Goal: Transaction & Acquisition: Purchase product/service

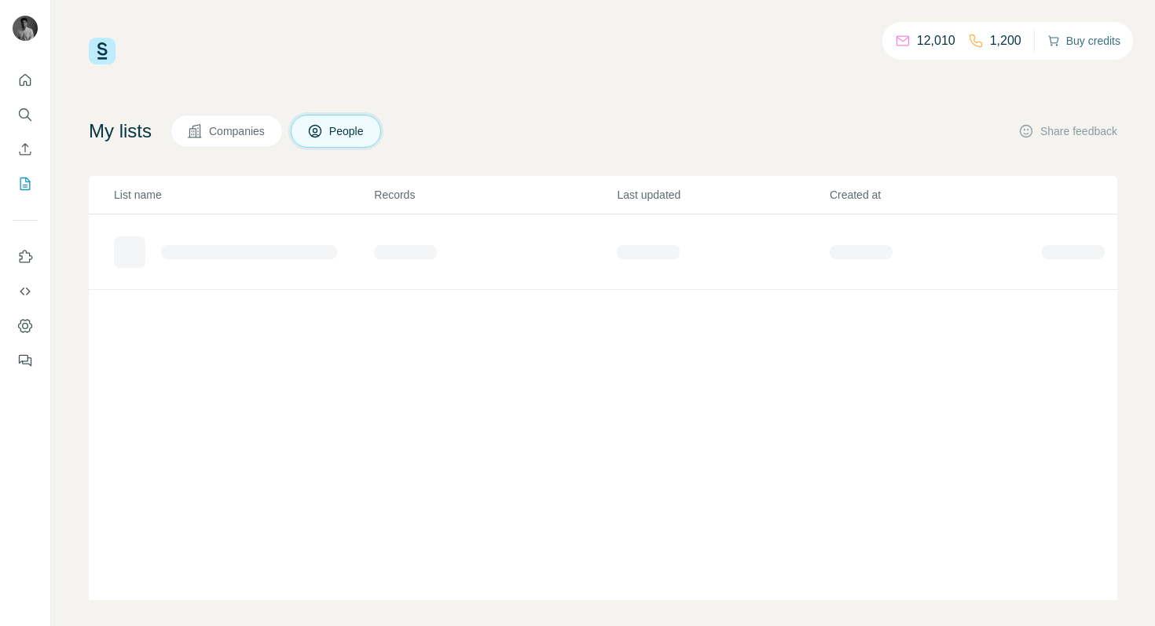
click at [1070, 42] on button "Buy credits" at bounding box center [1083, 41] width 73 height 22
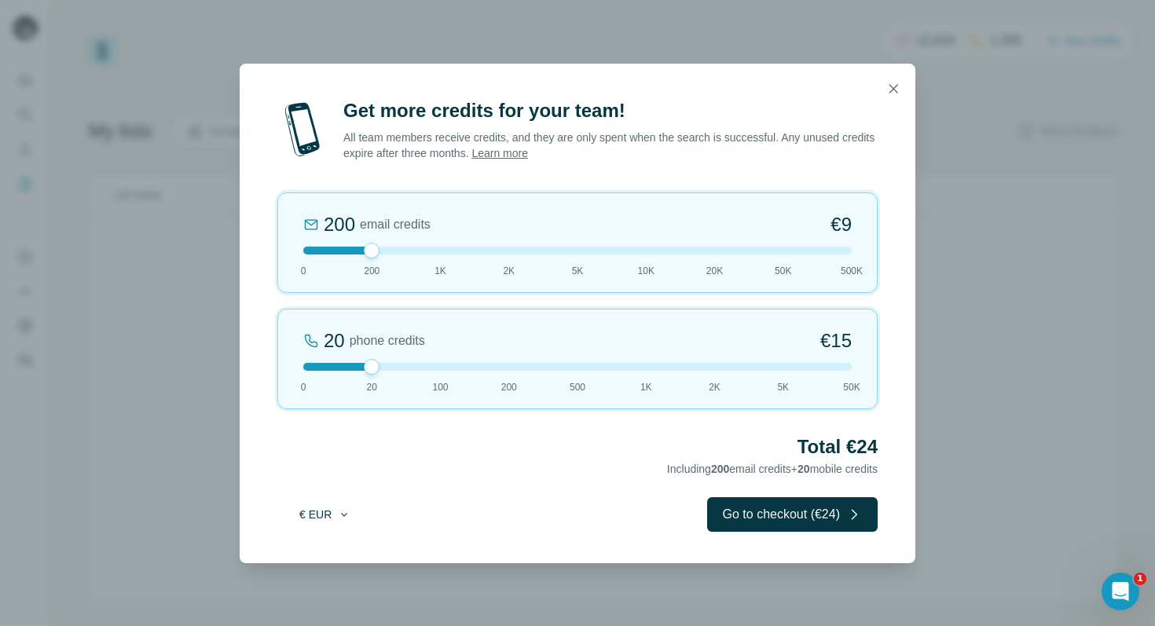
click at [336, 523] on button "€ EUR" at bounding box center [324, 515] width 73 height 28
click at [351, 449] on h2 "Total €24" at bounding box center [577, 447] width 600 height 25
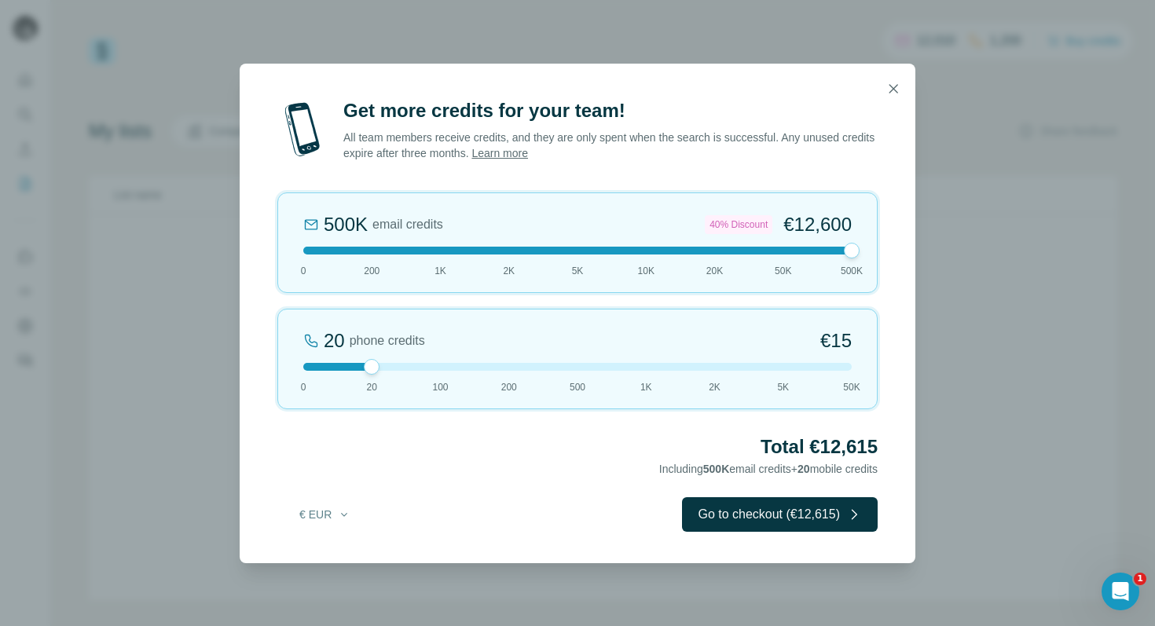
drag, startPoint x: 379, startPoint y: 248, endPoint x: 899, endPoint y: 244, distance: 520.2
click at [899, 244] on div "Get more credits for your team! All team members receive credits, and they are …" at bounding box center [578, 330] width 676 height 465
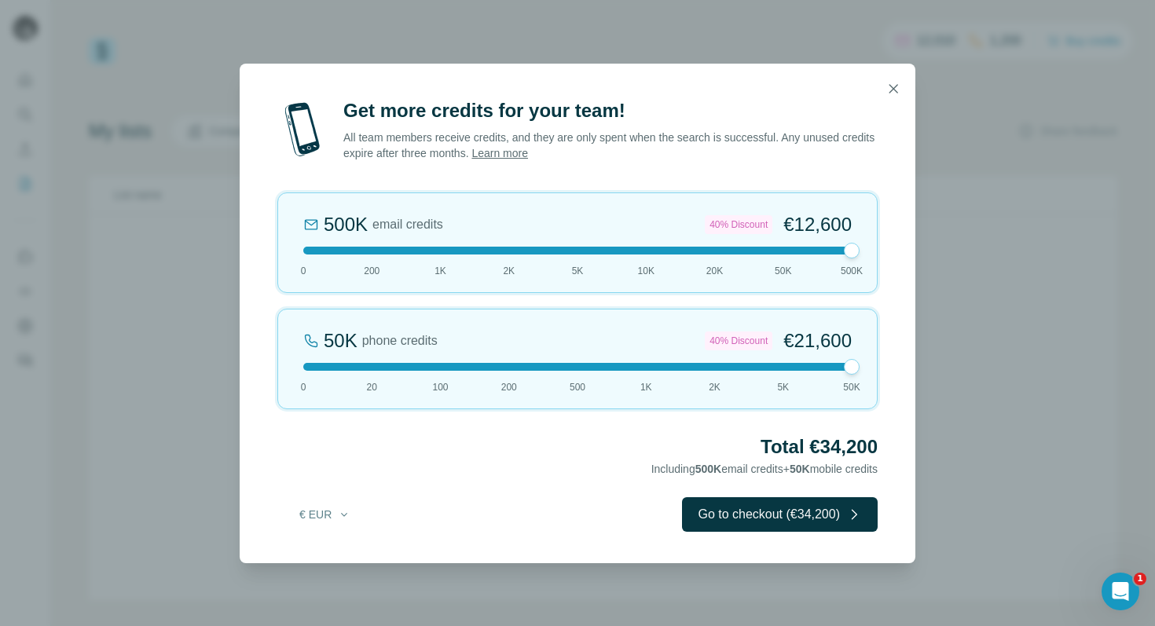
drag, startPoint x: 369, startPoint y: 365, endPoint x: 989, endPoint y: 372, distance: 620.8
click at [989, 372] on div "Get more credits for your team! All team members receive credits, and they are …" at bounding box center [577, 313] width 1155 height 626
click at [667, 435] on h2 "Total €34,200" at bounding box center [577, 447] width 600 height 25
drag, startPoint x: 853, startPoint y: 251, endPoint x: 552, endPoint y: 260, distance: 301.1
click at [552, 260] on div "5K email credits 8% Discount €194 0 200 1K 2K 5K 10K 20K 50K 500K" at bounding box center [577, 243] width 600 height 101
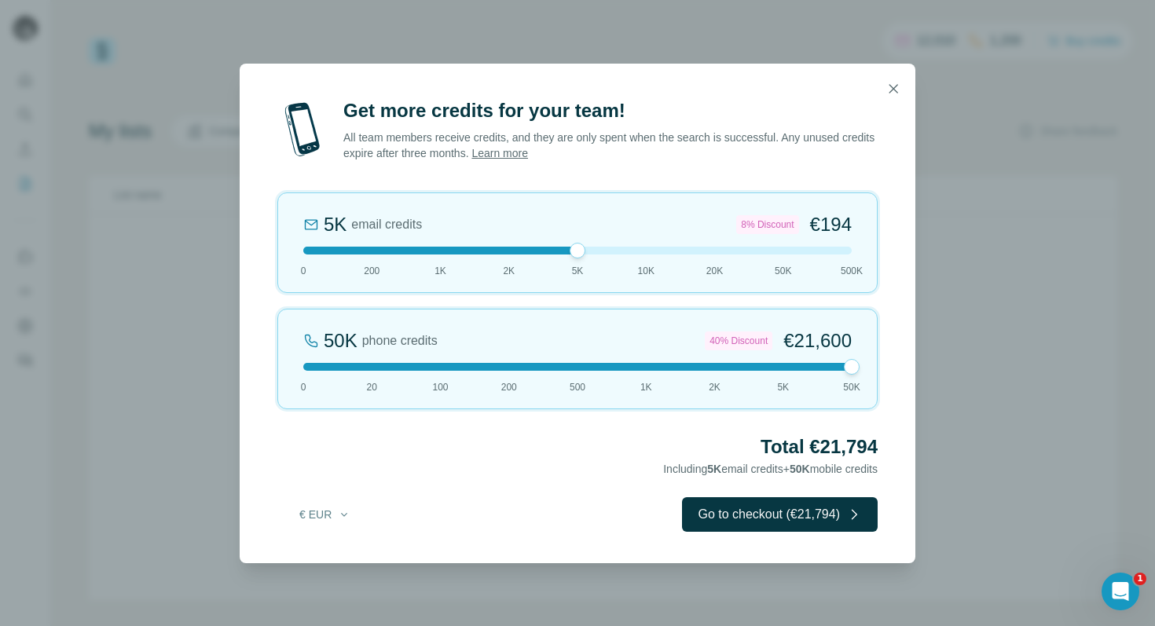
drag, startPoint x: 576, startPoint y: 255, endPoint x: 776, endPoint y: 262, distance: 199.7
click at [776, 262] on div "5K email credits 8% Discount €194 0 200 1K 2K 5K 10K 20K 50K 500K" at bounding box center [577, 243] width 600 height 101
drag, startPoint x: 786, startPoint y: 246, endPoint x: 914, endPoint y: 237, distance: 128.4
click at [914, 237] on div "Get more credits for your team! All team members receive credits, and they are …" at bounding box center [578, 330] width 676 height 465
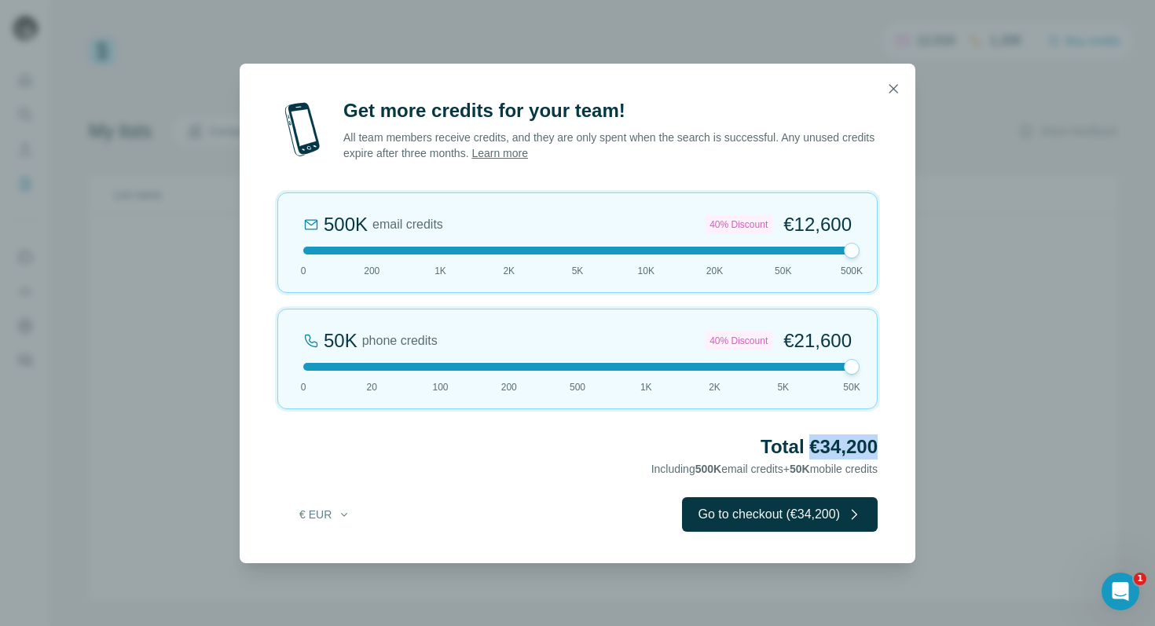
drag, startPoint x: 806, startPoint y: 447, endPoint x: 878, endPoint y: 447, distance: 72.3
click at [878, 447] on div "Get more credits for your team! All team members receive credits, and they are …" at bounding box center [578, 330] width 676 height 465
click at [864, 452] on h2 "Total €34,200" at bounding box center [577, 447] width 600 height 25
click at [318, 508] on button "€ EUR" at bounding box center [324, 515] width 73 height 28
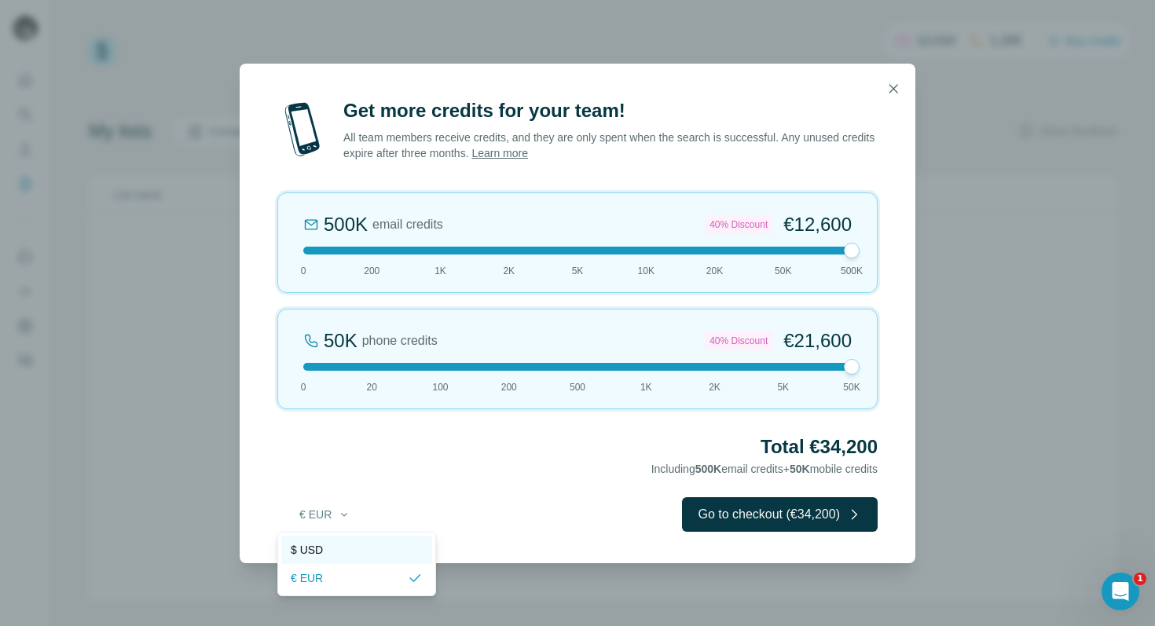
click at [314, 550] on span "$ USD" at bounding box center [307, 550] width 32 height 16
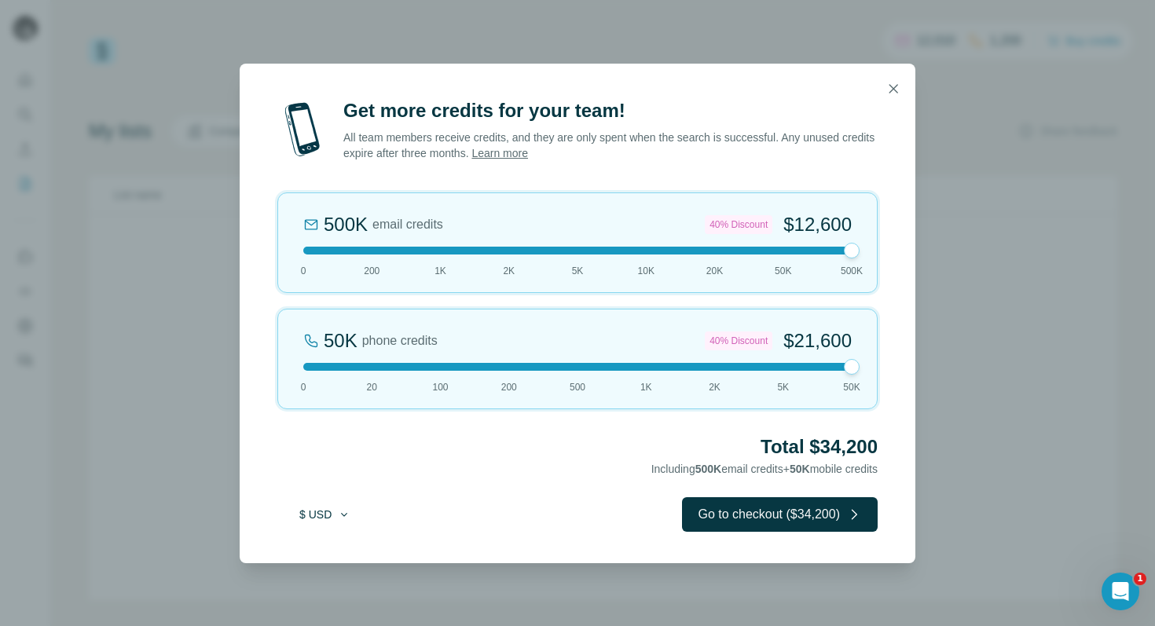
click at [312, 504] on button "$ USD" at bounding box center [324, 515] width 73 height 28
click at [321, 577] on span "€ EUR" at bounding box center [307, 578] width 32 height 16
click at [321, 526] on button "€ EUR" at bounding box center [324, 515] width 73 height 28
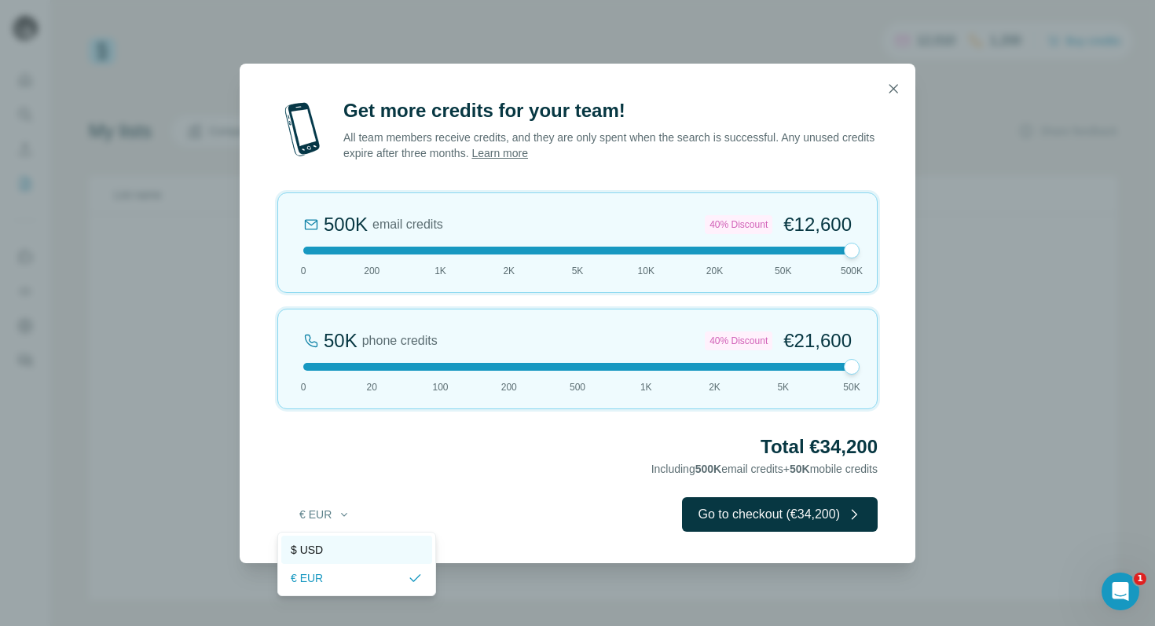
click at [323, 556] on span "$ USD" at bounding box center [307, 550] width 32 height 16
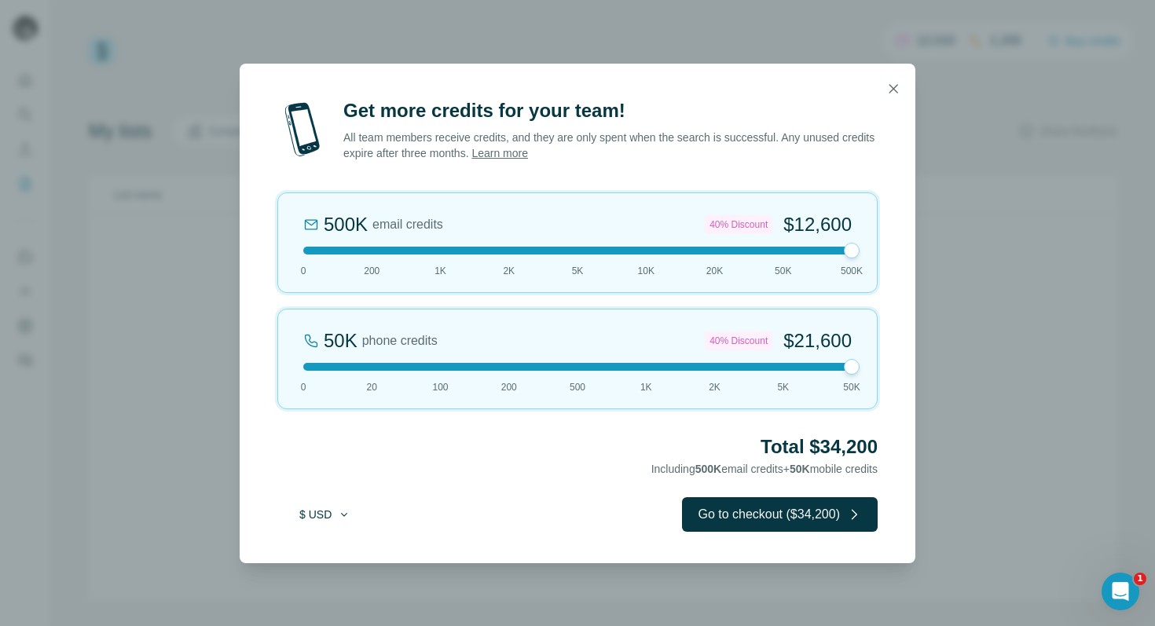
click at [318, 516] on button "$ USD" at bounding box center [324, 515] width 73 height 28
click at [315, 574] on span "€ EUR" at bounding box center [307, 578] width 32 height 16
click at [312, 481] on div "Get more credits for your team! All team members receive credits, and they are …" at bounding box center [578, 330] width 676 height 465
click at [312, 516] on button "€ EUR" at bounding box center [324, 515] width 73 height 28
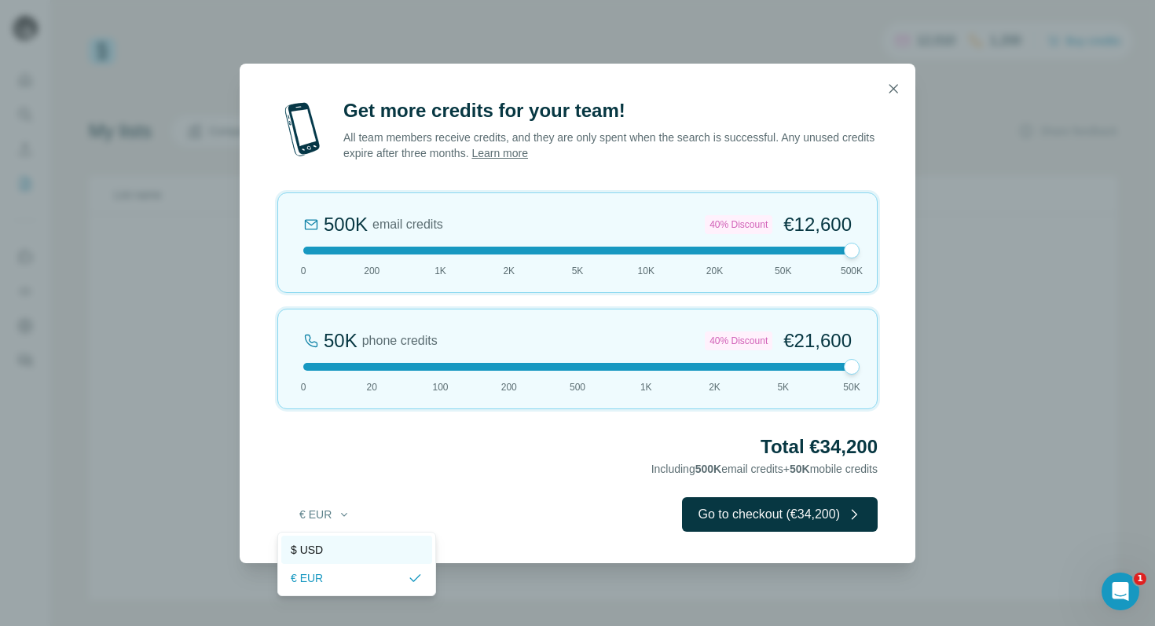
click at [311, 547] on span "$ USD" at bounding box center [307, 550] width 32 height 16
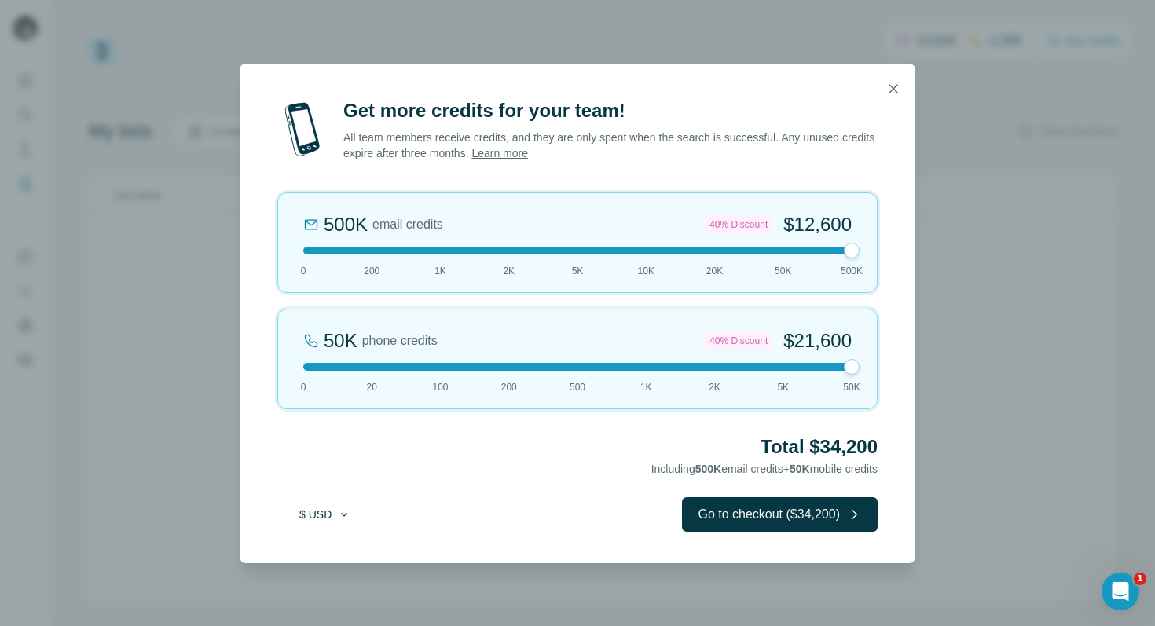
click at [314, 509] on button "$ USD" at bounding box center [324, 515] width 73 height 28
click at [308, 581] on span "€ EUR" at bounding box center [307, 578] width 32 height 16
click at [307, 519] on button "€ EUR" at bounding box center [324, 515] width 73 height 28
click at [308, 467] on div "Total €34,200 Including 500K email credits + 50K mobile credits" at bounding box center [577, 457] width 600 height 44
drag, startPoint x: 846, startPoint y: 249, endPoint x: 691, endPoint y: 254, distance: 154.9
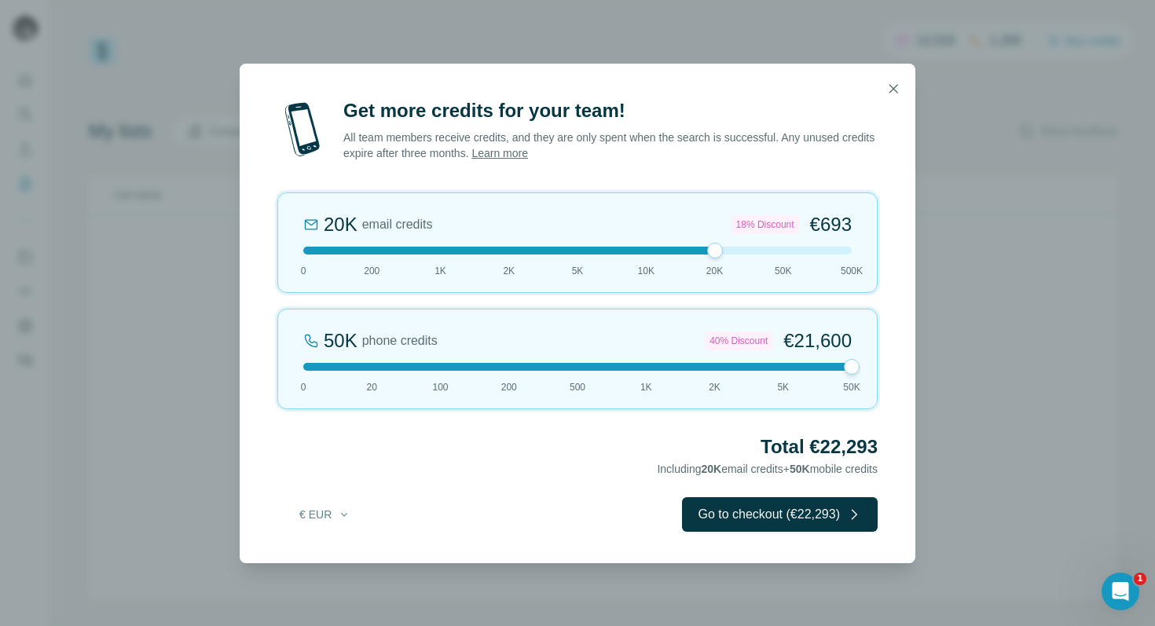
click at [691, 253] on div at bounding box center [577, 251] width 548 height 8
drag, startPoint x: 856, startPoint y: 366, endPoint x: 876, endPoint y: 378, distance: 22.9
click at [876, 378] on div "50K phone credits 40% Discount €21,600 0 20 100 200 500 1K 2K 5K 50K" at bounding box center [577, 359] width 600 height 101
click at [552, 468] on div "Total €22,293 Including 20K email credits + 50K mobile credits" at bounding box center [577, 457] width 600 height 44
drag, startPoint x: 713, startPoint y: 246, endPoint x: 740, endPoint y: 257, distance: 29.6
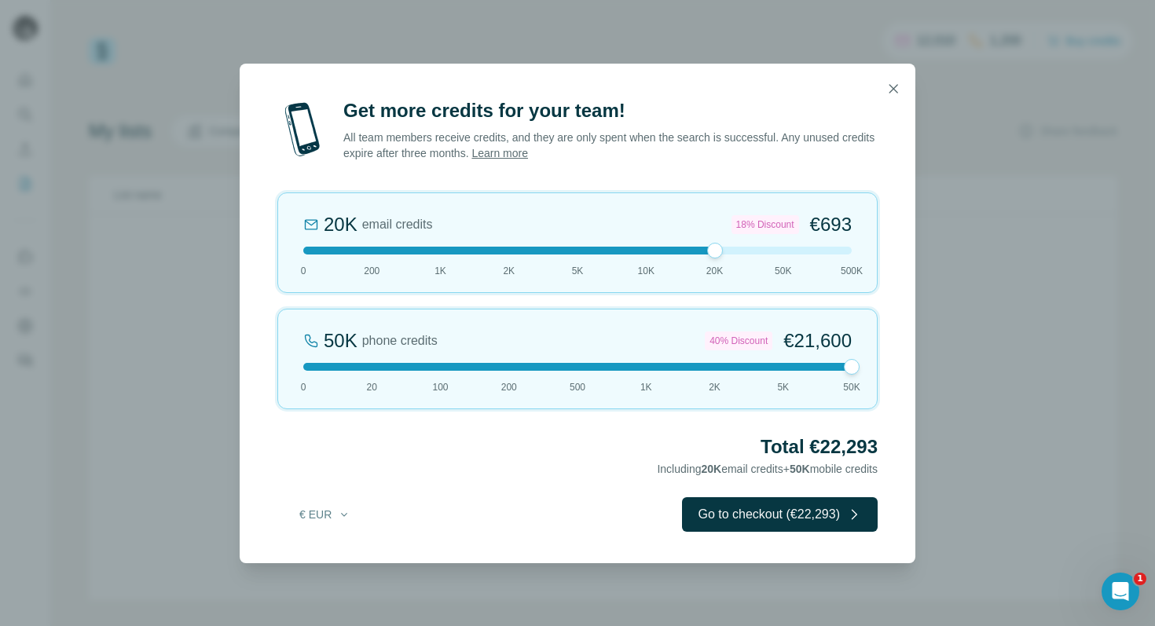
click at [740, 257] on div "20K email credits 18% Discount €693 0 200 1K 2K 5K 10K 20K 50K 500K" at bounding box center [577, 243] width 600 height 101
click at [811, 232] on span "€693" at bounding box center [831, 224] width 42 height 25
click at [811, 232] on span "€1,575" at bounding box center [822, 224] width 57 height 25
drag, startPoint x: 779, startPoint y: 247, endPoint x: 714, endPoint y: 251, distance: 64.6
click at [714, 251] on div at bounding box center [715, 251] width 16 height 16
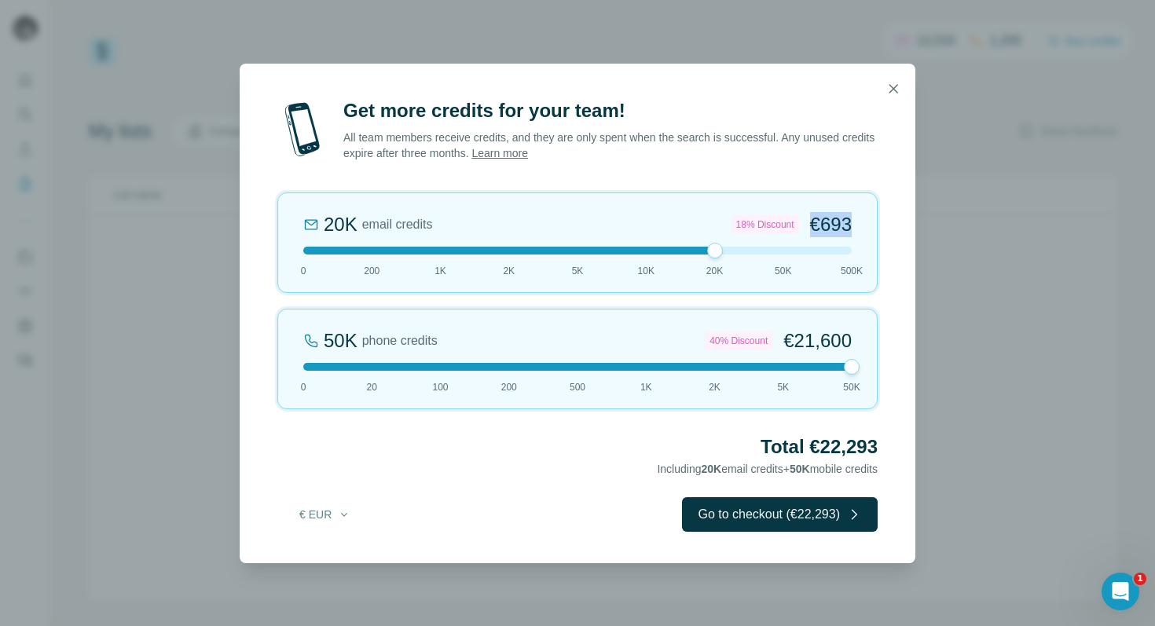
drag, startPoint x: 803, startPoint y: 222, endPoint x: 844, endPoint y: 226, distance: 41.0
click at [844, 226] on span "€693" at bounding box center [831, 224] width 42 height 25
drag, startPoint x: 853, startPoint y: 226, endPoint x: 768, endPoint y: 229, distance: 84.9
click at [768, 229] on div "500K email credits 40% Discount €12,600 0 200 1K 2K 5K 10K 20K 50K 500K" at bounding box center [577, 243] width 600 height 101
click at [562, 216] on div "50K email credits 25% Discount €1,575" at bounding box center [577, 224] width 548 height 25
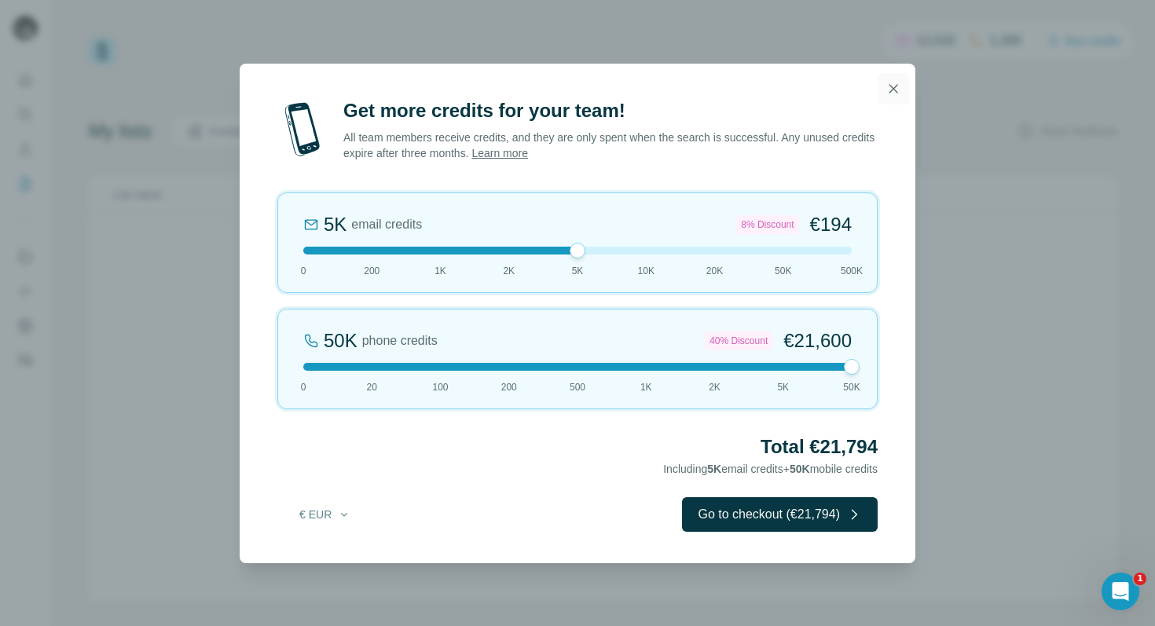
click at [895, 83] on icon "button" at bounding box center [894, 89] width 16 height 16
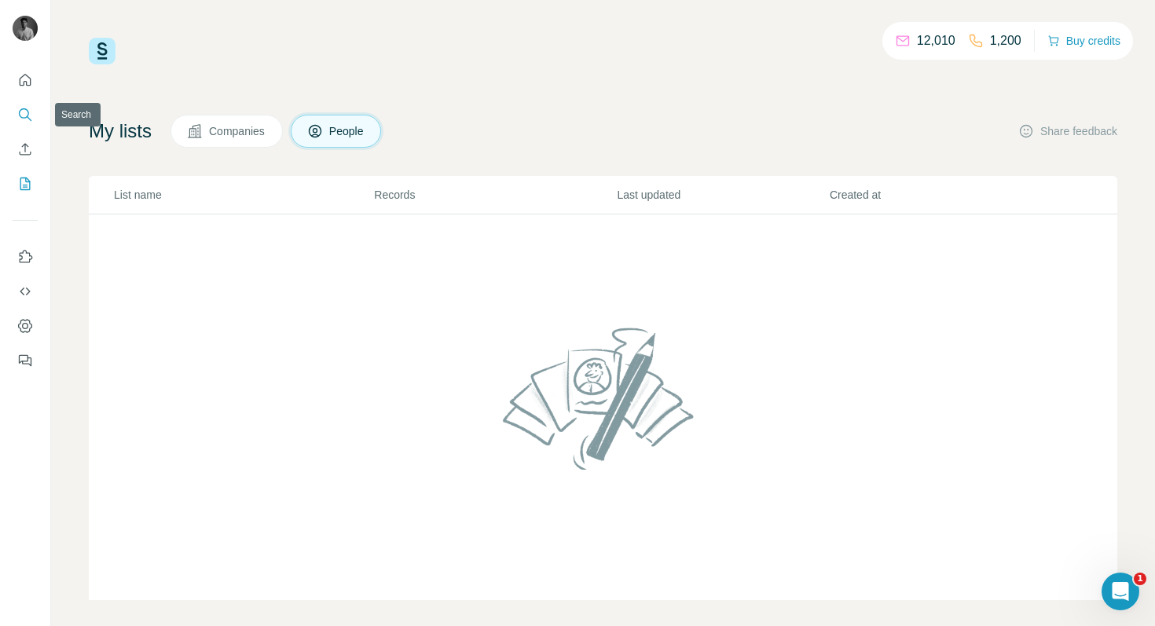
click at [24, 109] on icon "Search" at bounding box center [25, 115] width 16 height 16
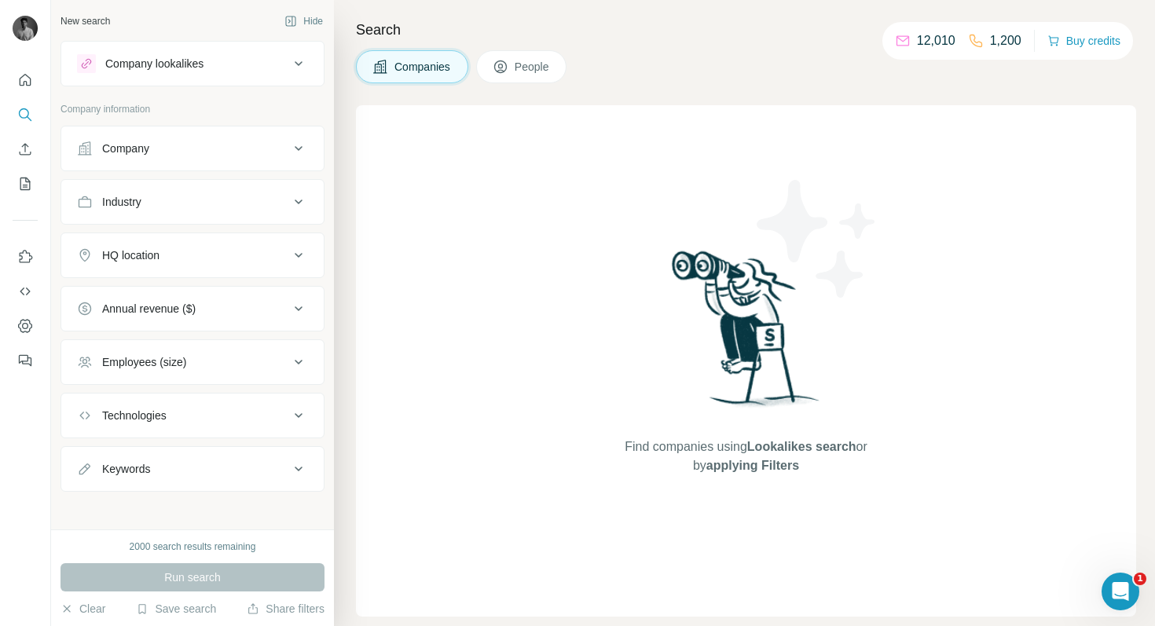
click at [218, 108] on p "Company information" at bounding box center [193, 109] width 264 height 14
click at [578, 57] on div "Companies People" at bounding box center [746, 66] width 780 height 33
click at [558, 63] on button "People" at bounding box center [521, 66] width 91 height 33
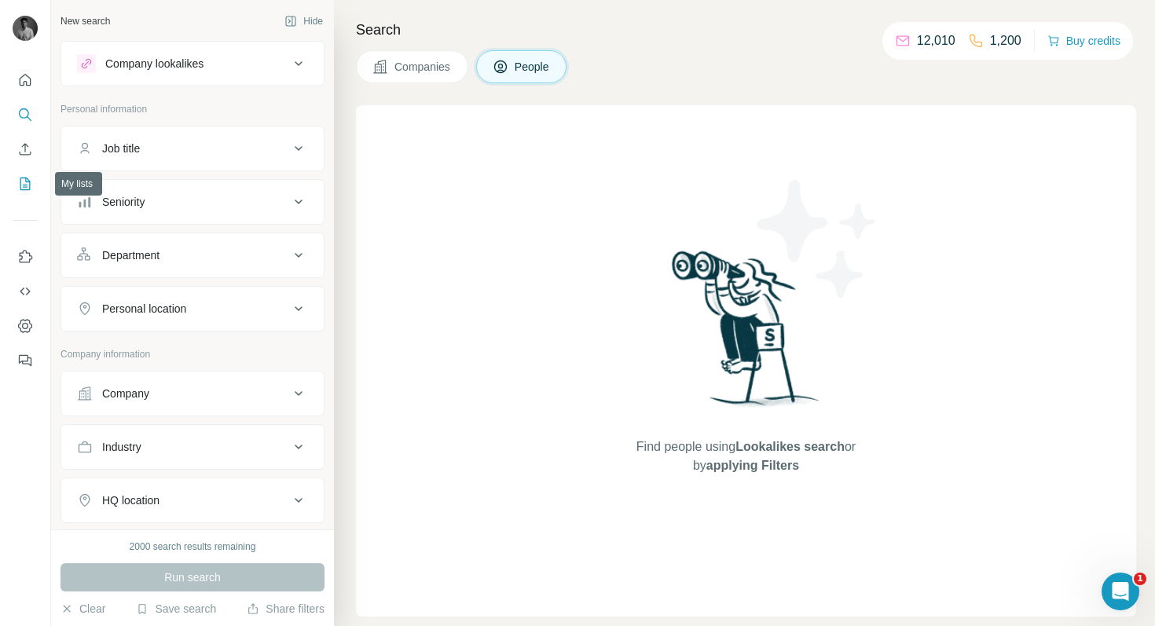
click at [21, 179] on icon "My lists" at bounding box center [25, 184] width 16 height 16
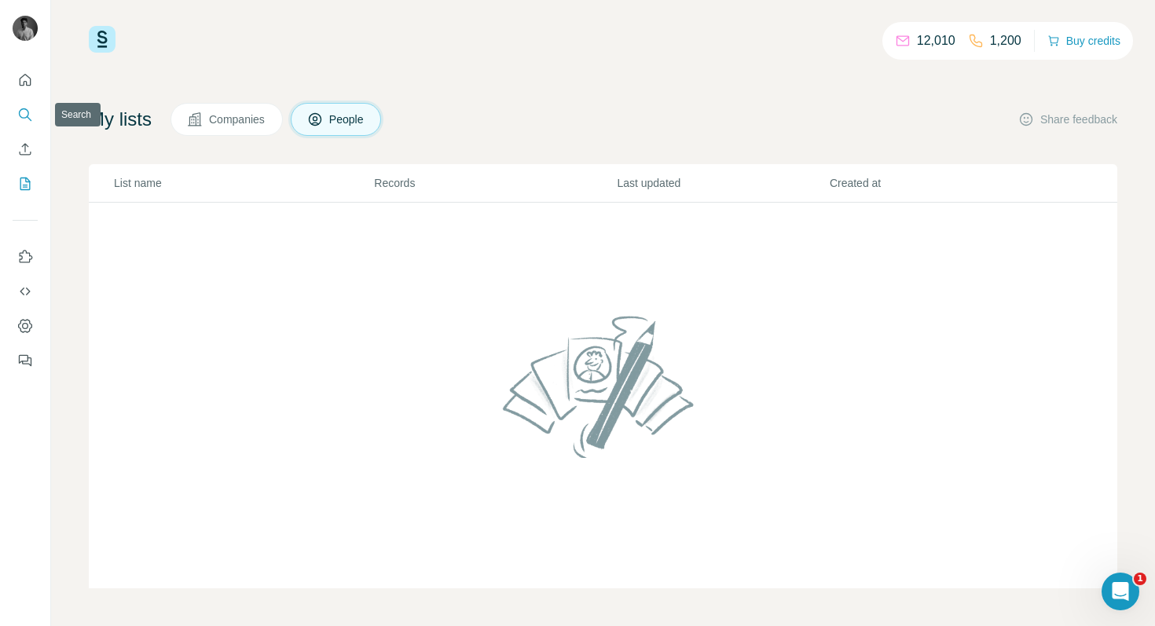
click at [17, 112] on icon "Search" at bounding box center [25, 115] width 16 height 16
